Goal: Check status: Check status

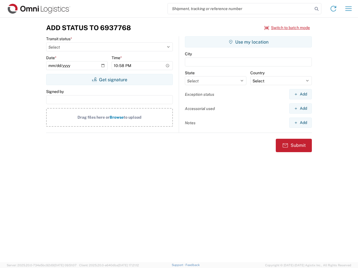
click at [240, 9] on input "search" at bounding box center [240, 8] width 145 height 11
click at [316, 9] on icon at bounding box center [317, 9] width 8 height 8
click at [333, 9] on icon at bounding box center [333, 8] width 9 height 9
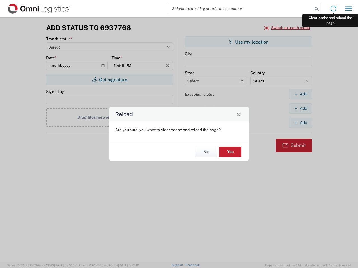
click at [348, 9] on div "Reload Are you sure, you want to clear cache and reload the page? No Yes" at bounding box center [179, 134] width 358 height 268
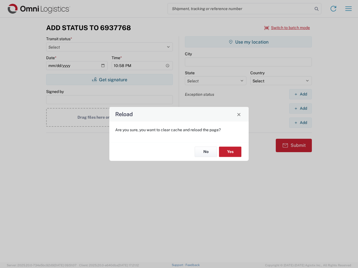
click at [287, 28] on div "Reload Are you sure, you want to clear cache and reload the page? No Yes" at bounding box center [179, 134] width 358 height 268
click at [109, 80] on div "Reload Are you sure, you want to clear cache and reload the page? No Yes" at bounding box center [179, 134] width 358 height 268
click at [248, 42] on div "Reload Are you sure, you want to clear cache and reload the page? No Yes" at bounding box center [179, 134] width 358 height 268
click at [300, 94] on div "Reload Are you sure, you want to clear cache and reload the page? No Yes" at bounding box center [179, 134] width 358 height 268
click at [300, 108] on div "Reload Are you sure, you want to clear cache and reload the page? No Yes" at bounding box center [179, 134] width 358 height 268
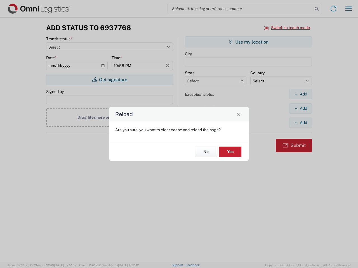
click at [300, 123] on div "Reload Are you sure, you want to clear cache and reload the page? No Yes" at bounding box center [179, 134] width 358 height 268
